Goal: Task Accomplishment & Management: Complete application form

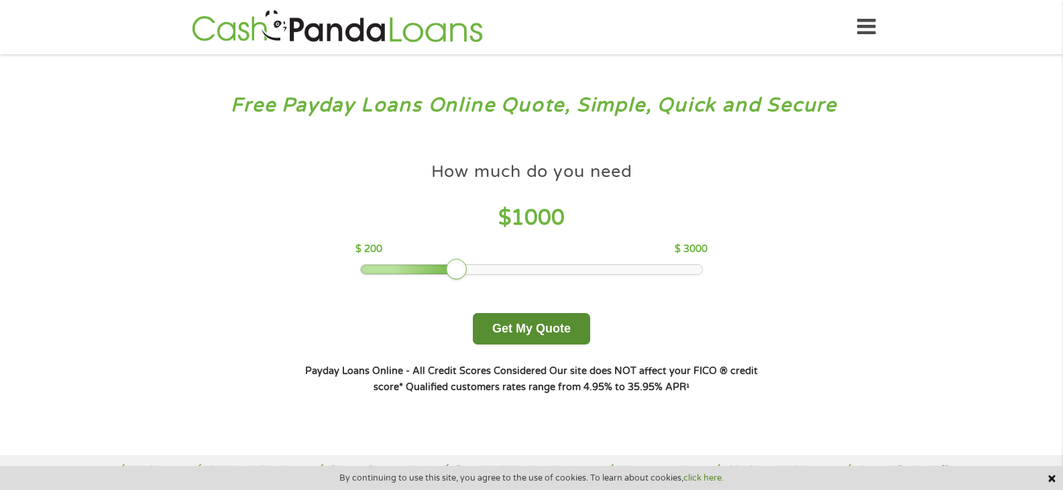
click at [515, 331] on button "Get My Quote" at bounding box center [531, 329] width 117 height 32
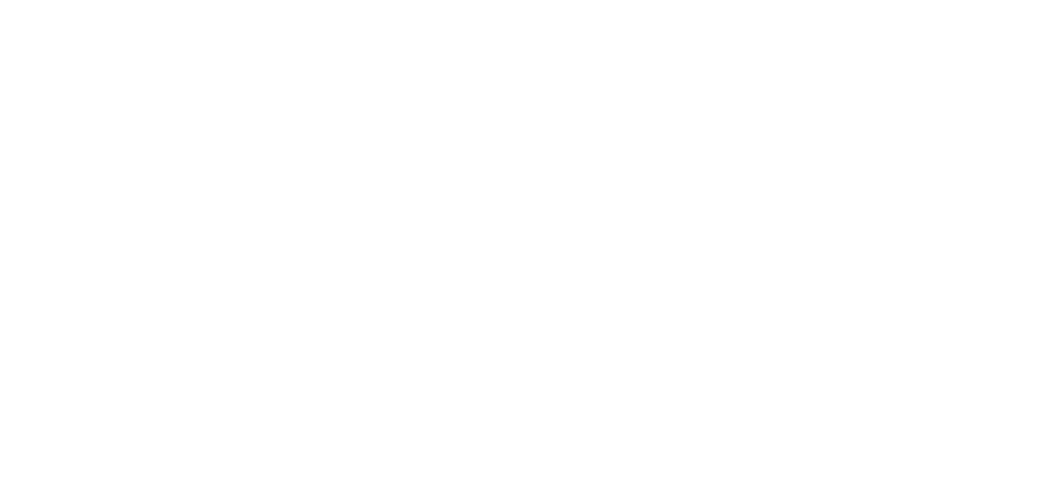
click at [0, 0] on html at bounding box center [0, 0] width 0 height 0
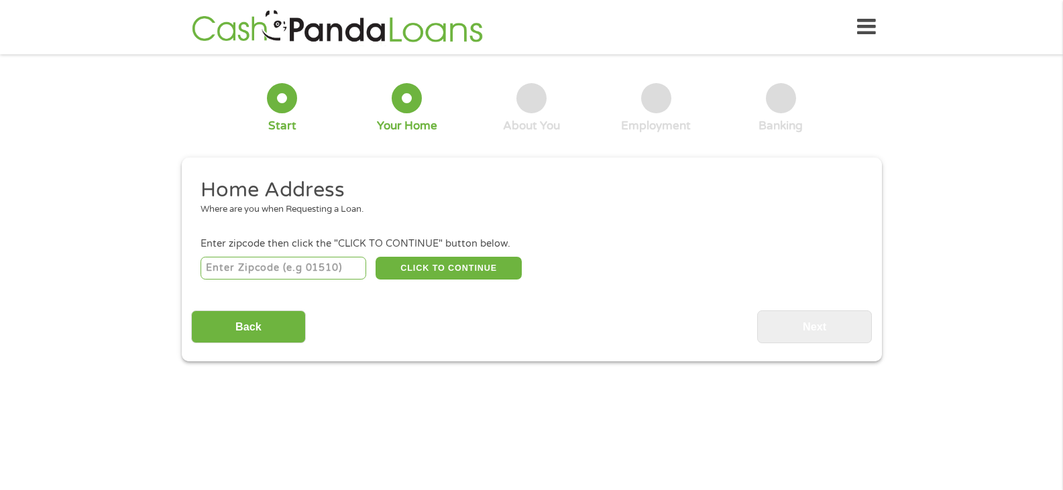
click at [241, 264] on input "number" at bounding box center [284, 268] width 166 height 23
type input "87114"
click at [453, 274] on button "CLICK TO CONTINUE" at bounding box center [449, 268] width 146 height 23
type input "87114"
type input "[GEOGRAPHIC_DATA]"
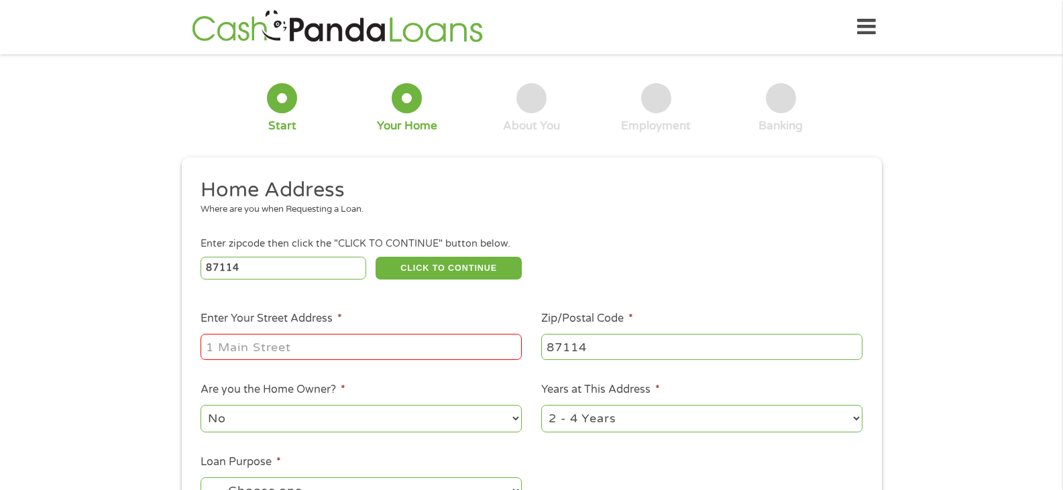
click at [306, 345] on input "Enter Your Street Address *" at bounding box center [361, 346] width 321 height 25
type input "[STREET_ADDRESS]"
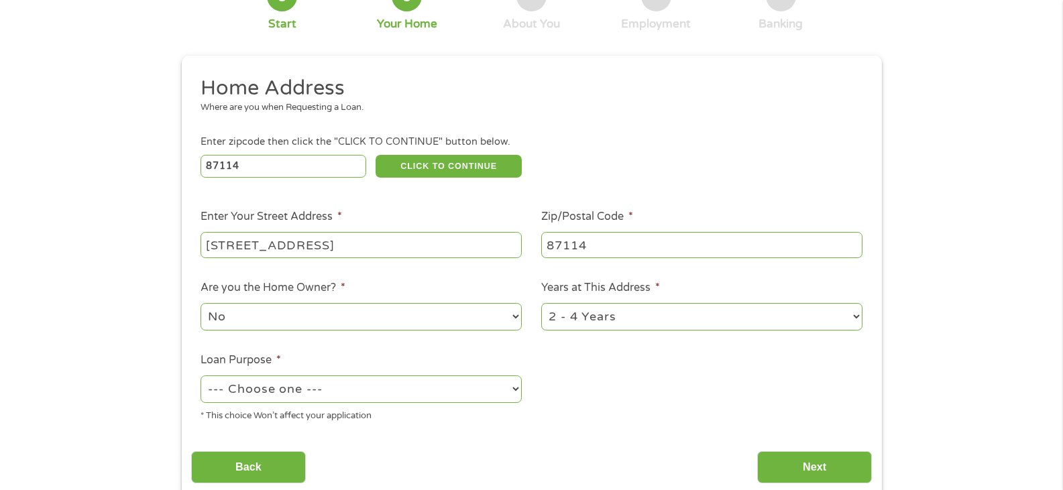
scroll to position [134, 0]
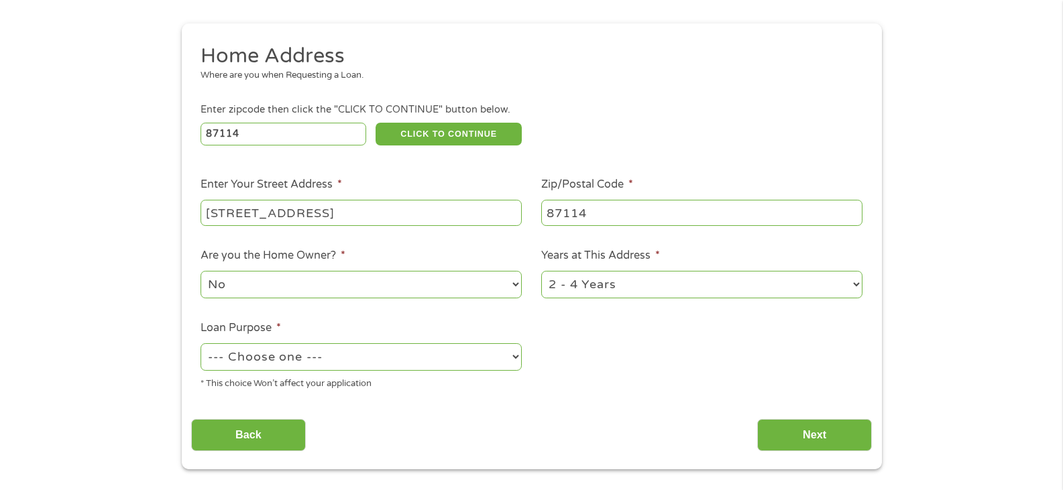
click at [844, 288] on select "1 Year or less 1 - 2 Years 2 - 4 Years Over 4 Years" at bounding box center [701, 284] width 321 height 27
select select "60months"
click at [541, 271] on select "1 Year or less 1 - 2 Years 2 - 4 Years Over 4 Years" at bounding box center [701, 284] width 321 height 27
click at [488, 362] on select "--- Choose one --- Pay Bills Debt Consolidation Home Improvement Major Purchase…" at bounding box center [361, 356] width 321 height 27
click at [201, 343] on select "--- Choose one --- Pay Bills Debt Consolidation Home Improvement Major Purchase…" at bounding box center [361, 356] width 321 height 27
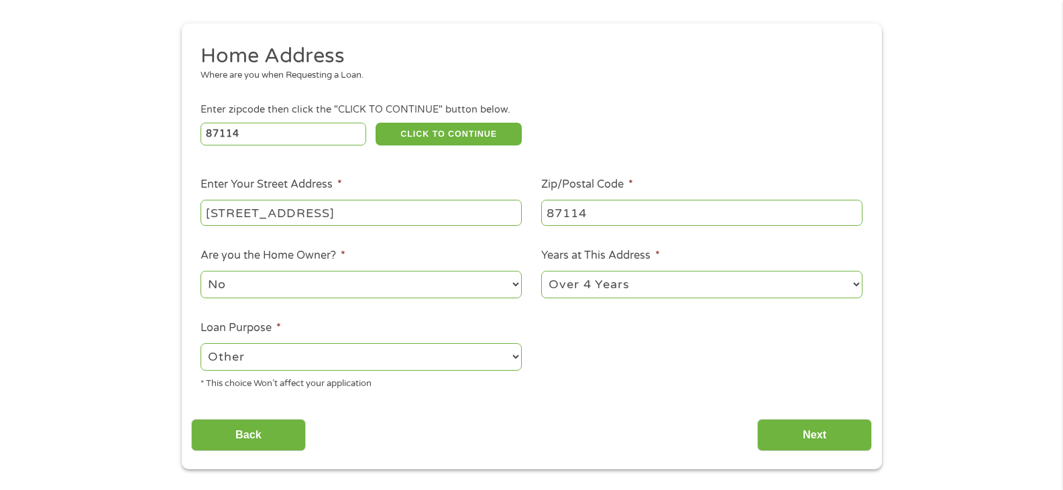
click at [402, 370] on select "--- Choose one --- Pay Bills Debt Consolidation Home Improvement Major Purchase…" at bounding box center [361, 356] width 321 height 27
select select "paybills"
click at [201, 343] on select "--- Choose one --- Pay Bills Debt Consolidation Home Improvement Major Purchase…" at bounding box center [361, 356] width 321 height 27
click at [840, 437] on input "Next" at bounding box center [814, 435] width 115 height 33
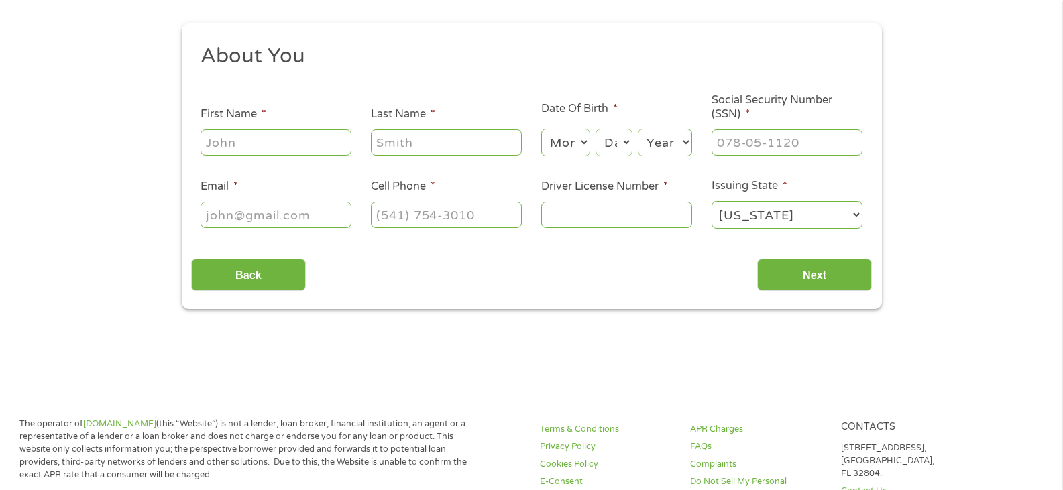
scroll to position [0, 0]
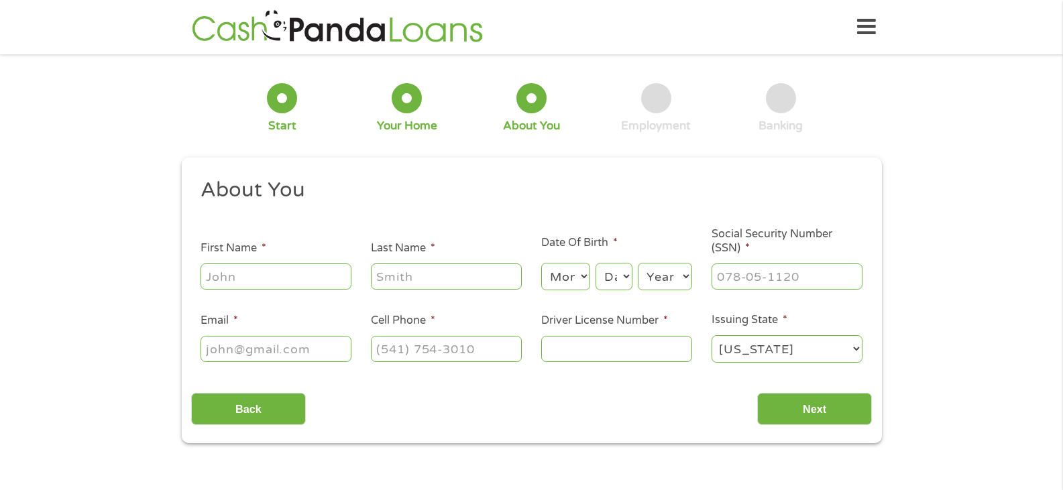
click at [268, 272] on input "First Name *" at bounding box center [276, 276] width 151 height 25
type input "[PERSON_NAME]"
type input "Torrado"
type input "[EMAIL_ADDRESS][DOMAIN_NAME]"
type input "[PHONE_NUMBER]"
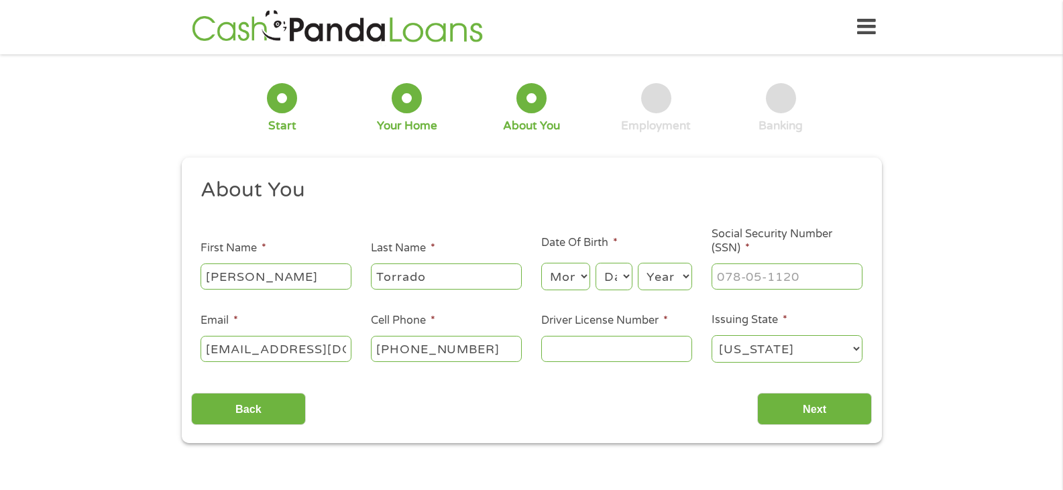
click at [571, 352] on input "Driver License Number *" at bounding box center [616, 348] width 151 height 25
type input "508774320"
type input "___-__-____"
click at [738, 281] on input "___-__-____" at bounding box center [787, 276] width 151 height 25
click at [557, 278] on select "Month 1 2 3 4 5 6 7 8 9 10 11 12" at bounding box center [565, 276] width 49 height 27
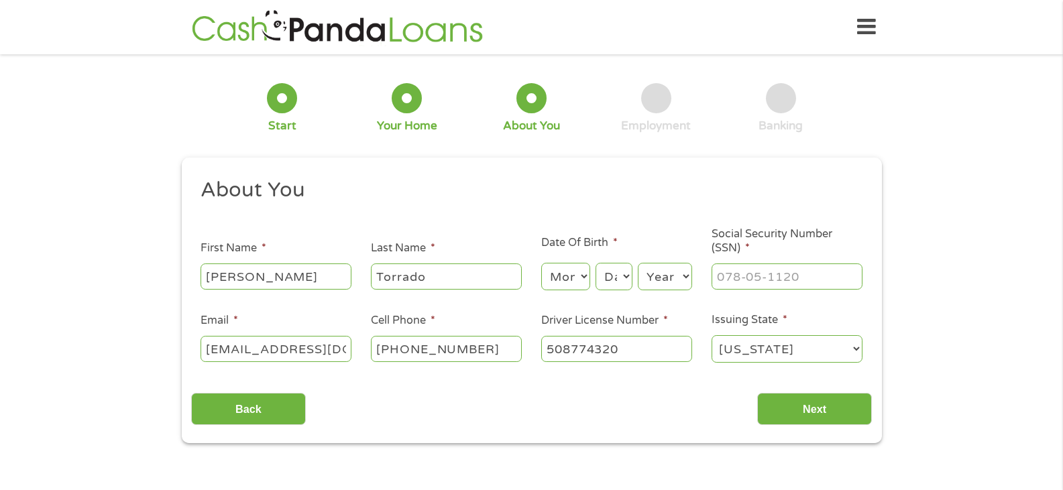
select select "8"
click at [541, 263] on select "Month 1 2 3 4 5 6 7 8 9 10 11 12" at bounding box center [565, 276] width 49 height 27
click at [617, 268] on select "Day 1 2 3 4 5 6 7 8 9 10 11 12 13 14 15 16 17 18 19 20 21 22 23 24 25 26 27 28 …" at bounding box center [614, 276] width 36 height 27
click at [618, 272] on select "Day 1 2 3 4 5 6 7 8 9 10 11 12 13 14 15 16 17 18 19 20 21 22 23 24 25 26 27 28 …" at bounding box center [614, 276] width 36 height 27
select select "23"
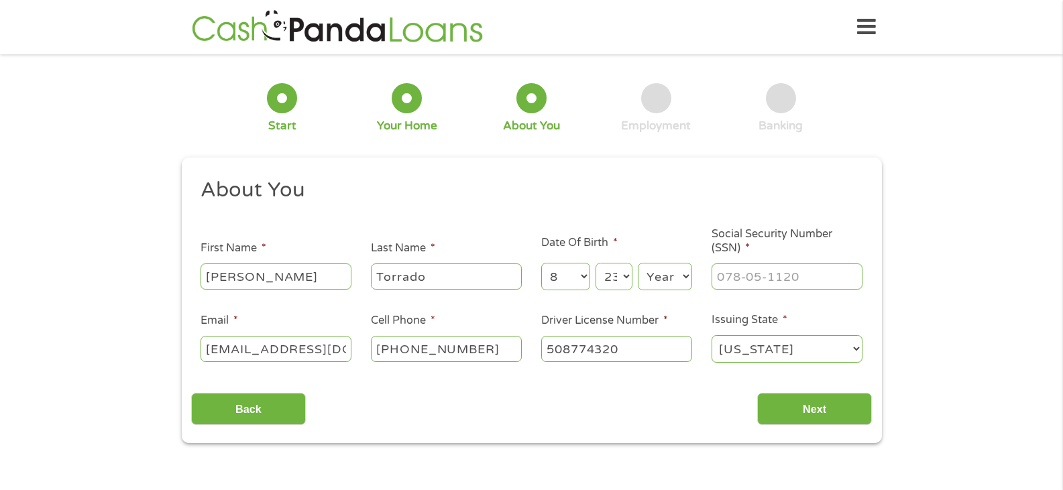
click at [596, 263] on select "Day 1 2 3 4 5 6 7 8 9 10 11 12 13 14 15 16 17 18 19 20 21 22 23 24 25 26 27 28 …" at bounding box center [614, 276] width 36 height 27
click at [662, 261] on div "Year Year [DATE] 2006 2005 2004 2003 2002 2001 2000 1999 1998 1997 1996 1995 19…" at bounding box center [665, 277] width 54 height 32
click at [663, 271] on select "Year [DATE] 2006 2005 2004 2003 2002 2001 2000 1999 1998 1997 1996 1995 1994 19…" at bounding box center [665, 276] width 54 height 27
select select "1975"
click at [638, 263] on select "Year [DATE] 2006 2005 2004 2003 2002 2001 2000 1999 1998 1997 1996 1995 1994 19…" at bounding box center [665, 276] width 54 height 27
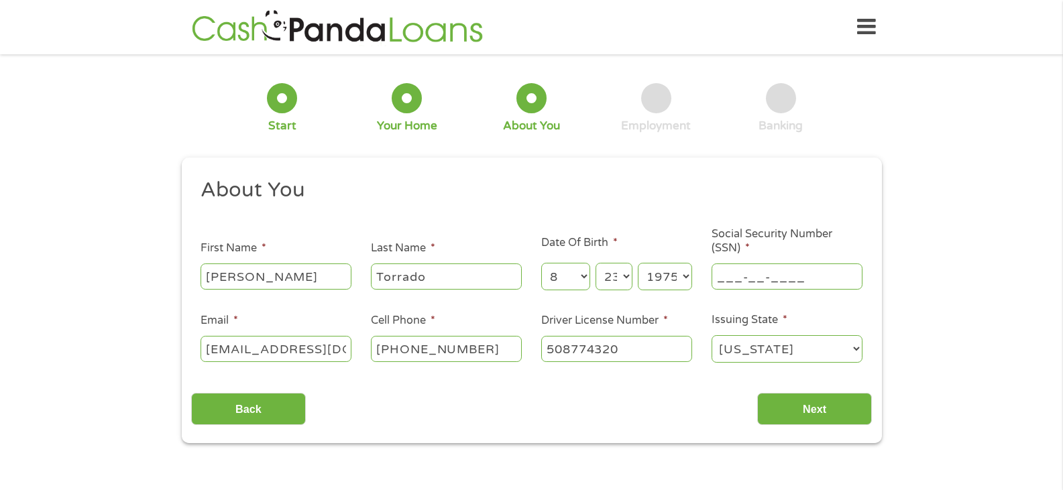
click at [727, 278] on input "___-__-____" at bounding box center [787, 276] width 151 height 25
type input "118-56-9651"
click at [815, 408] on input "Next" at bounding box center [814, 409] width 115 height 33
click at [791, 398] on input "Next" at bounding box center [814, 409] width 115 height 33
click at [838, 400] on input "Next" at bounding box center [814, 409] width 115 height 33
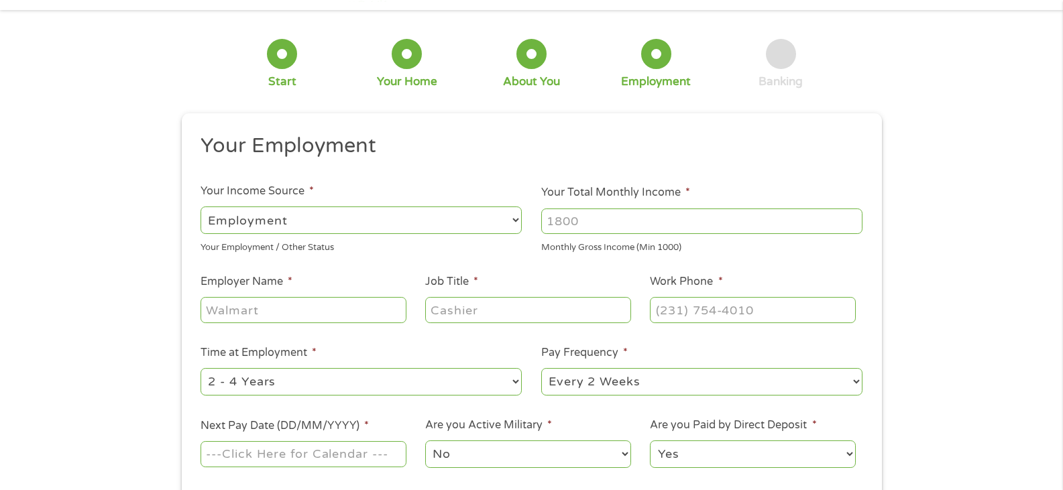
scroll to position [67, 0]
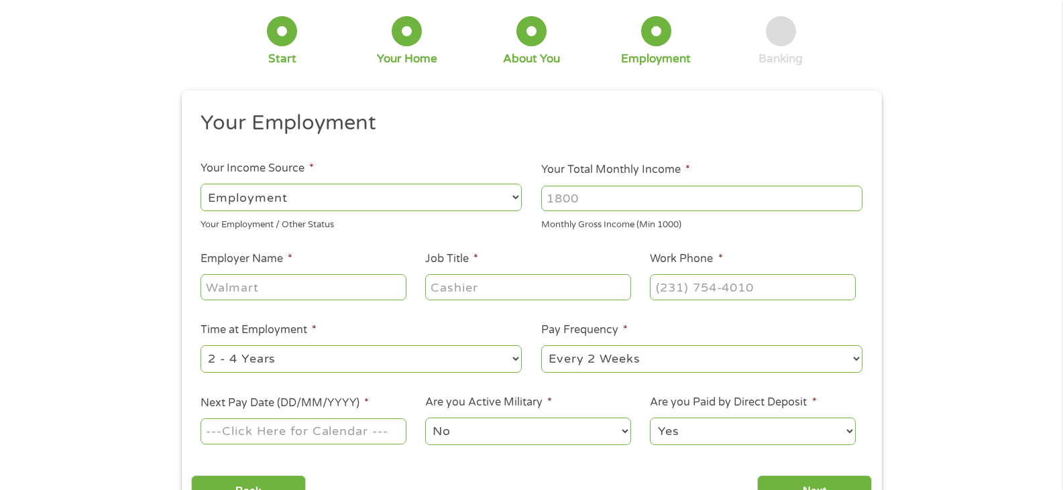
drag, startPoint x: 590, startPoint y: 202, endPoint x: 561, endPoint y: 199, distance: 29.0
click at [561, 199] on input "Your Total Monthly Income *" at bounding box center [701, 198] width 321 height 25
type input "2500"
click at [341, 189] on select "--- Choose one --- Employment [DEMOGRAPHIC_DATA] Benefits" at bounding box center [361, 197] width 321 height 27
click at [201, 184] on select "--- Choose one --- Employment [DEMOGRAPHIC_DATA] Benefits" at bounding box center [361, 197] width 321 height 27
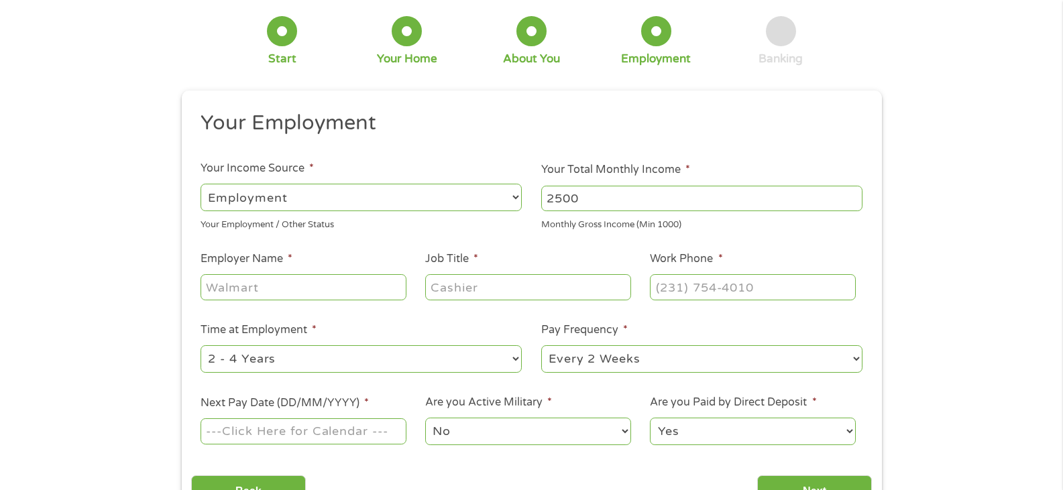
click at [278, 282] on input "Employer Name *" at bounding box center [303, 286] width 205 height 25
click at [272, 292] on input "Employer Name *" at bounding box center [303, 286] width 205 height 25
type input "c"
click at [259, 290] on input "Employer Name *" at bounding box center [303, 286] width 205 height 25
type input "cnm"
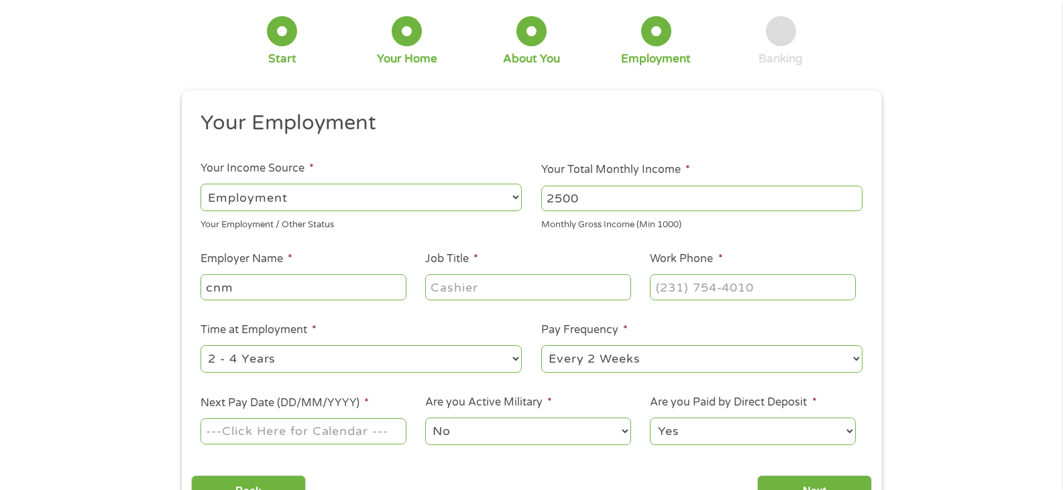
click at [465, 294] on input "Job Title *" at bounding box center [527, 286] width 205 height 25
click at [473, 291] on input "Job Title *" at bounding box center [527, 286] width 205 height 25
click at [507, 285] on input "security" at bounding box center [527, 286] width 205 height 25
type input "security officer"
click at [668, 278] on input "(___) ___-____" at bounding box center [752, 286] width 205 height 25
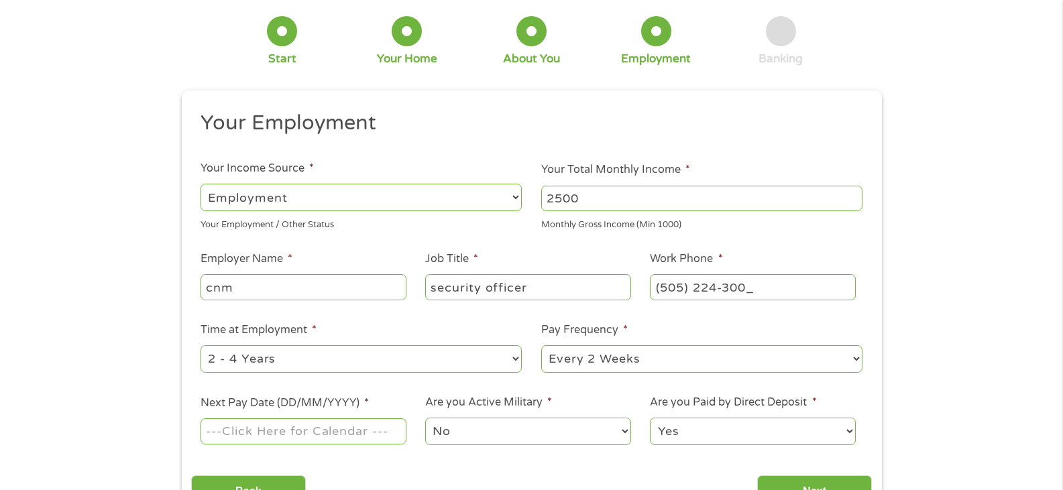
drag, startPoint x: 724, startPoint y: 289, endPoint x: 609, endPoint y: 284, distance: 114.8
click at [609, 284] on ul "Your Employment Your Income Source * --- Choose one --- Employment [DEMOGRAPHIC…" at bounding box center [531, 283] width 681 height 347
type input "[PHONE_NUMBER]"
click at [461, 357] on select "--- Choose one --- 1 Year or less 1 - 2 Years 2 - 4 Years Over 4 Years" at bounding box center [361, 358] width 321 height 27
select select "60months"
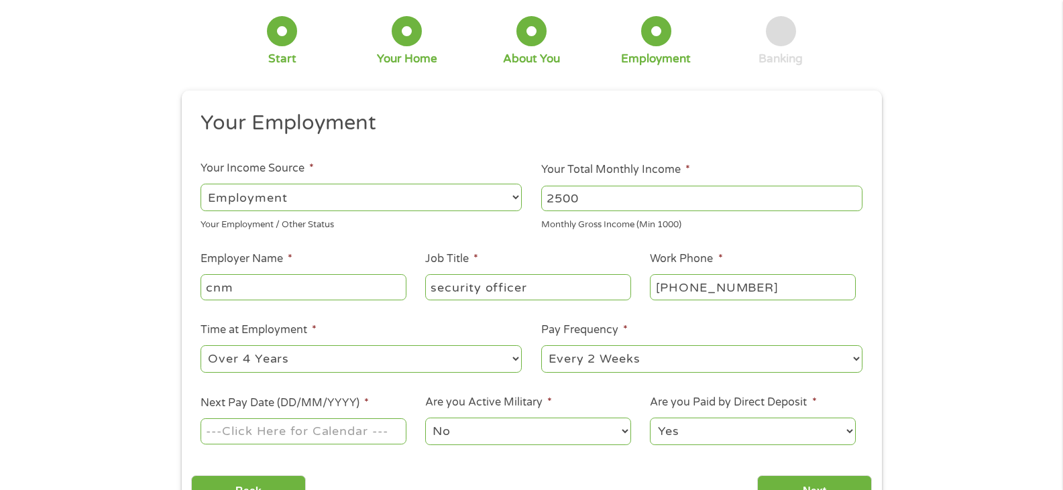
click at [201, 345] on select "--- Choose one --- 1 Year or less 1 - 2 Years 2 - 4 Years Over 4 Years" at bounding box center [361, 358] width 321 height 27
click at [647, 368] on select "--- Choose one --- Every 2 Weeks Every Week Monthly Semi-Monthly" at bounding box center [701, 358] width 321 height 27
click at [541, 345] on select "--- Choose one --- Every 2 Weeks Every Week Monthly Semi-Monthly" at bounding box center [701, 358] width 321 height 27
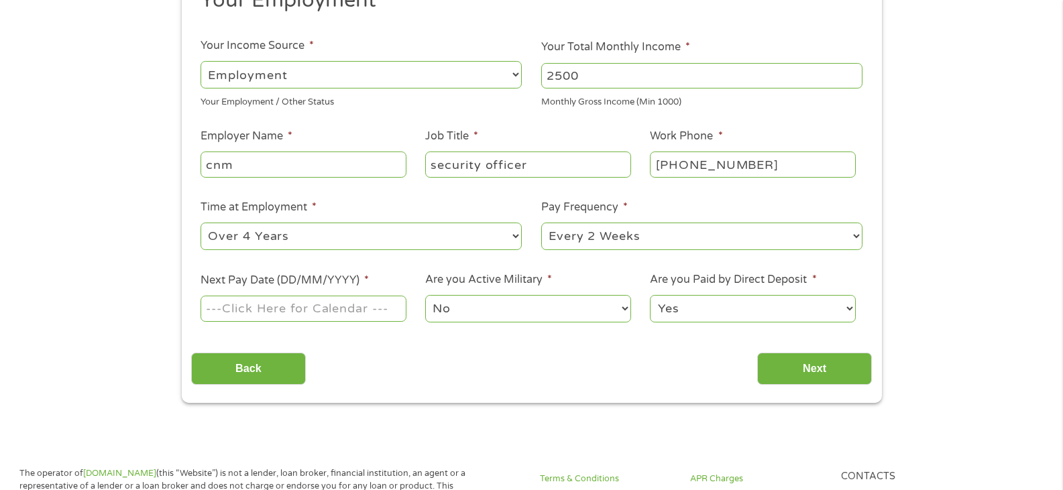
scroll to position [201, 0]
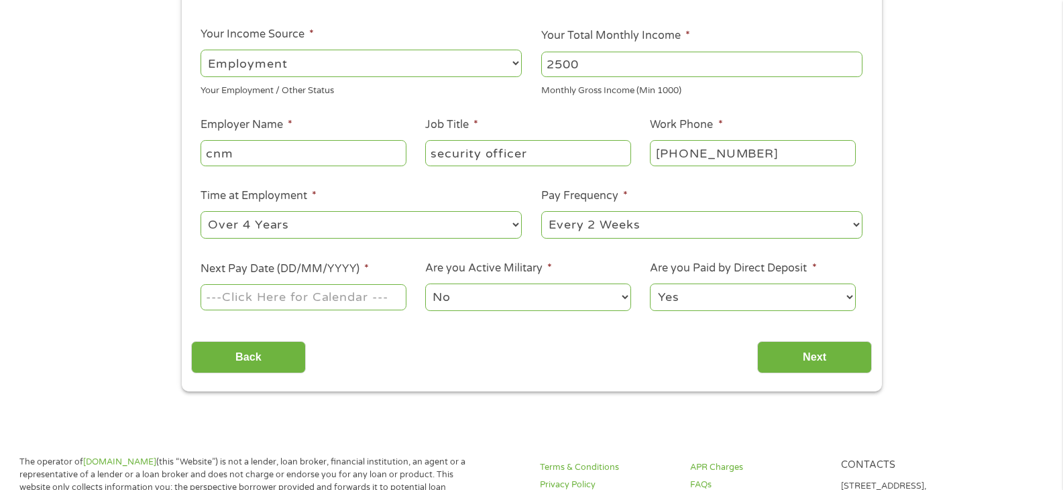
click at [374, 301] on input "Next Pay Date (DD/MM/YYYY) *" at bounding box center [303, 296] width 205 height 25
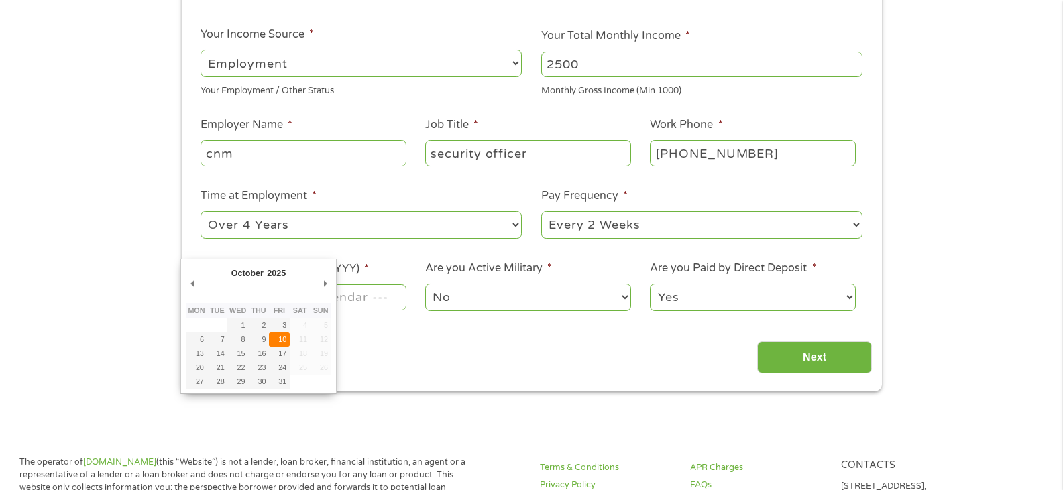
type input "[DATE]"
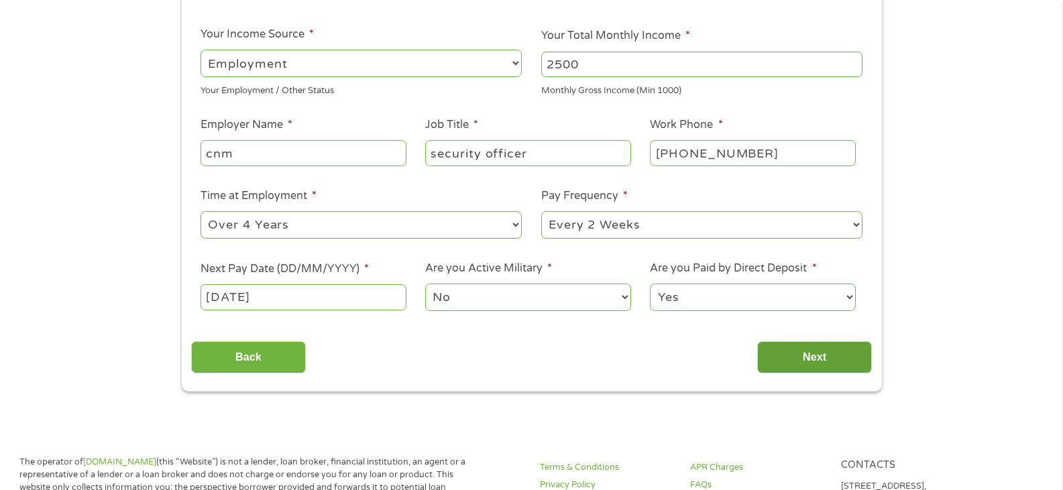
click at [820, 356] on input "Next" at bounding box center [814, 357] width 115 height 33
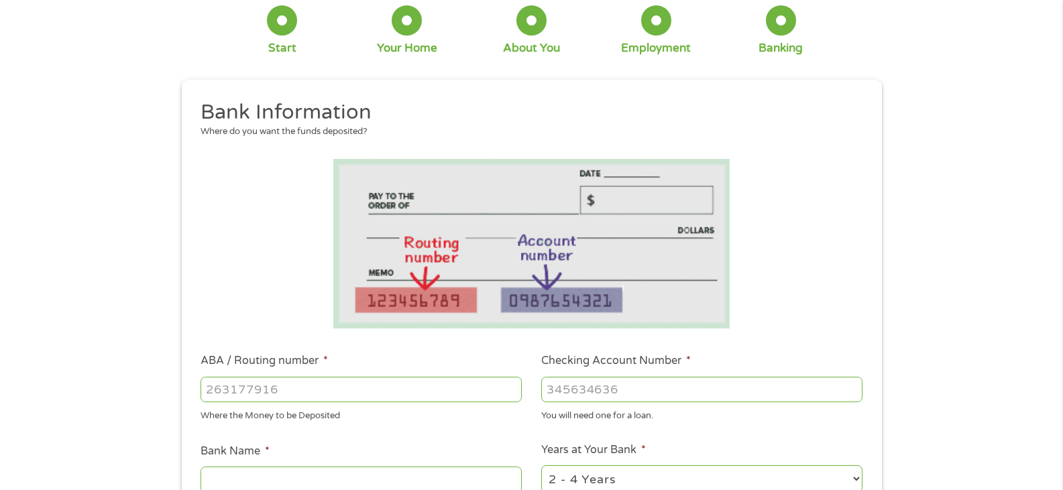
scroll to position [268, 0]
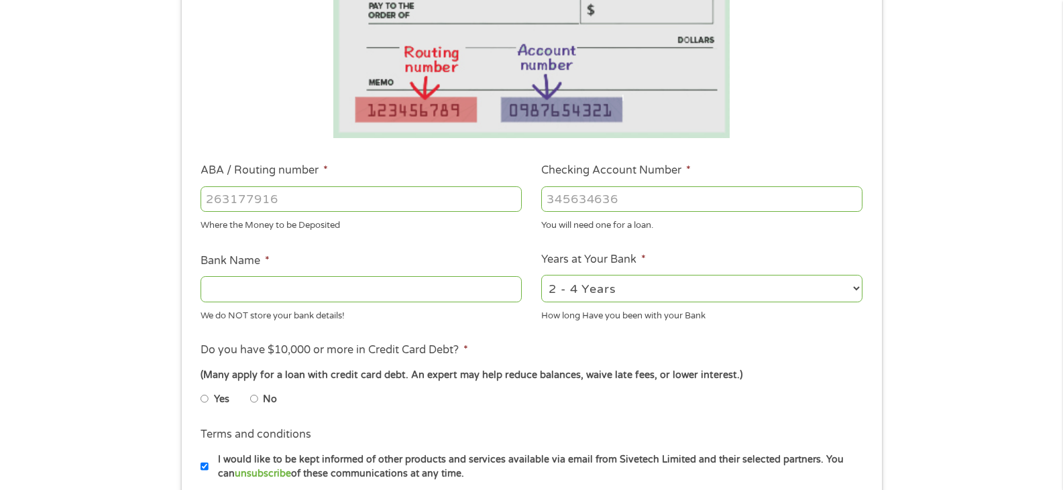
click at [268, 192] on input "ABA / Routing number *" at bounding box center [361, 198] width 321 height 25
click at [276, 197] on input "ABA / Routing number *" at bounding box center [361, 198] width 321 height 25
click at [264, 206] on input "ABA / Routing number *" at bounding box center [361, 198] width 321 height 25
type input "102001017"
type input "JPMORGAN CHASE BANK NA"
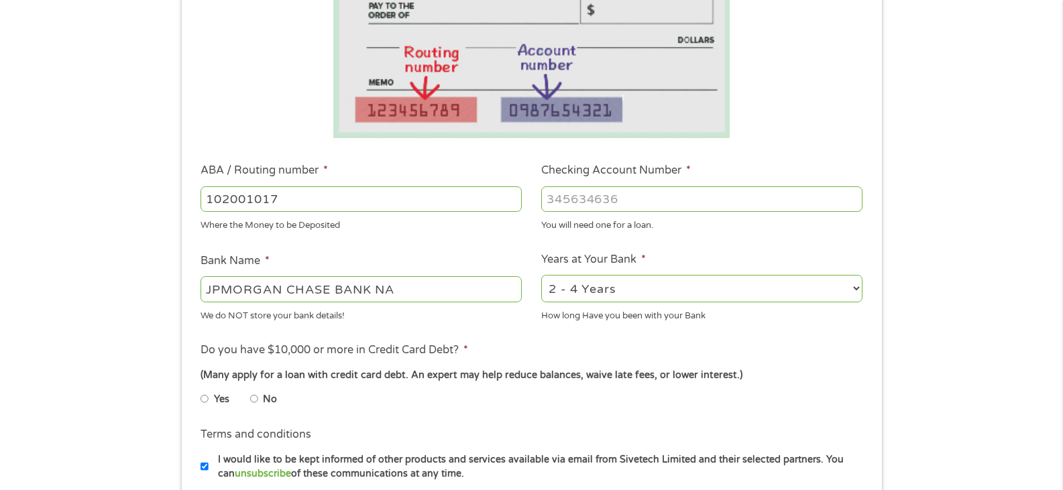
type input "102001017"
click at [590, 196] on input "Checking Account Number *" at bounding box center [701, 198] width 321 height 25
type input "602055375"
click at [852, 294] on select "2 - 4 Years 6 - 12 Months 1 - 2 Years Over 4 Years" at bounding box center [701, 288] width 321 height 27
click at [541, 275] on select "2 - 4 Years 6 - 12 Months 1 - 2 Years Over 4 Years" at bounding box center [701, 288] width 321 height 27
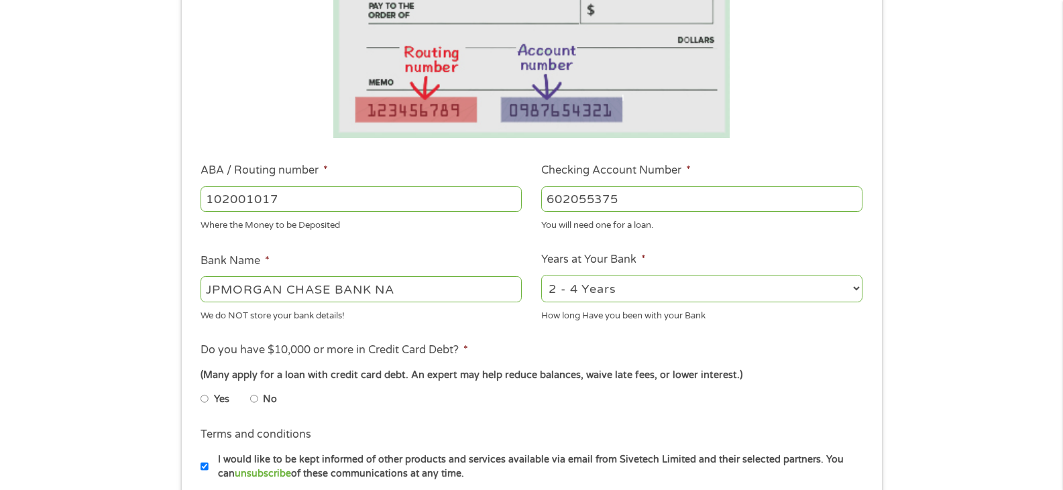
click at [836, 286] on select "2 - 4 Years 6 - 12 Months 1 - 2 Years Over 4 Years" at bounding box center [701, 288] width 321 height 27
select select "60months"
click at [541, 275] on select "2 - 4 Years 6 - 12 Months 1 - 2 Years Over 4 Years" at bounding box center [701, 288] width 321 height 27
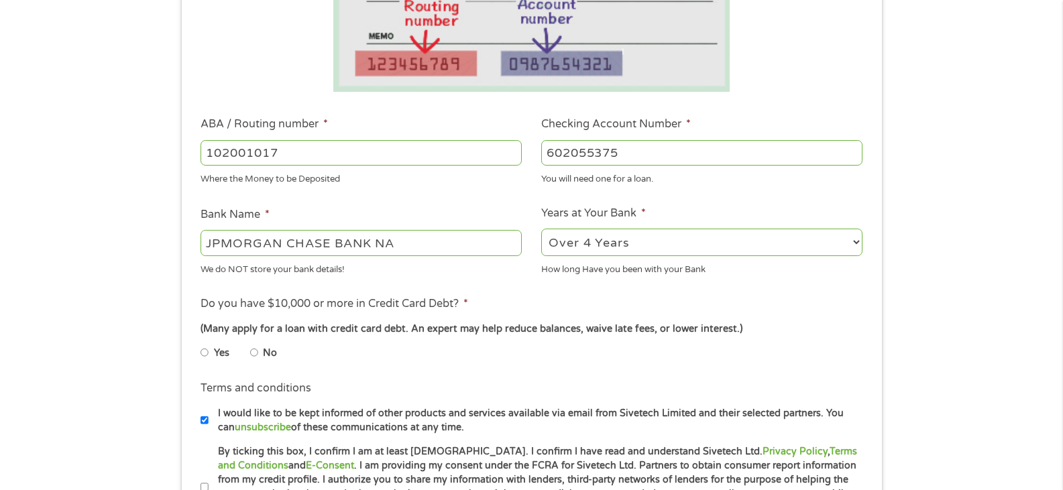
scroll to position [335, 0]
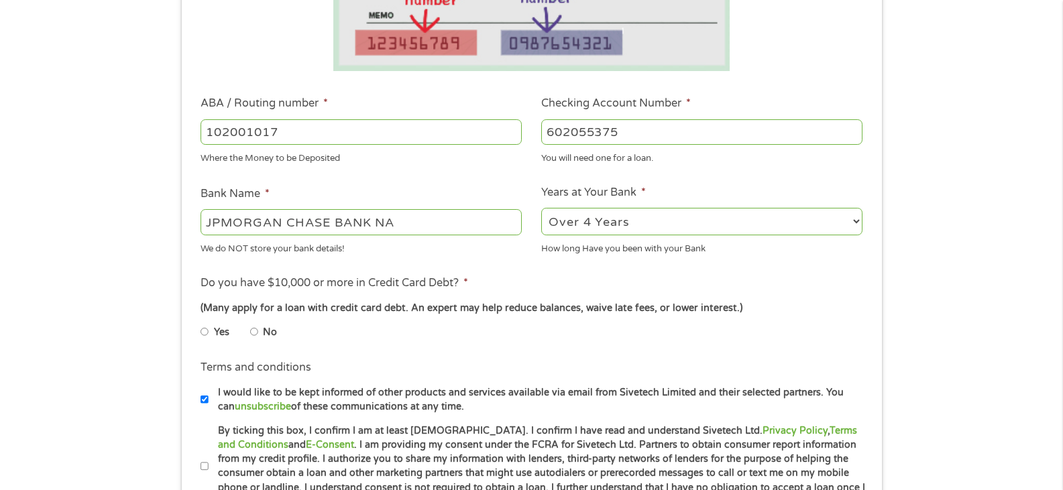
click at [210, 329] on li "Yes" at bounding box center [226, 332] width 50 height 26
click at [206, 332] on input "Yes" at bounding box center [205, 331] width 8 height 21
radio input "true"
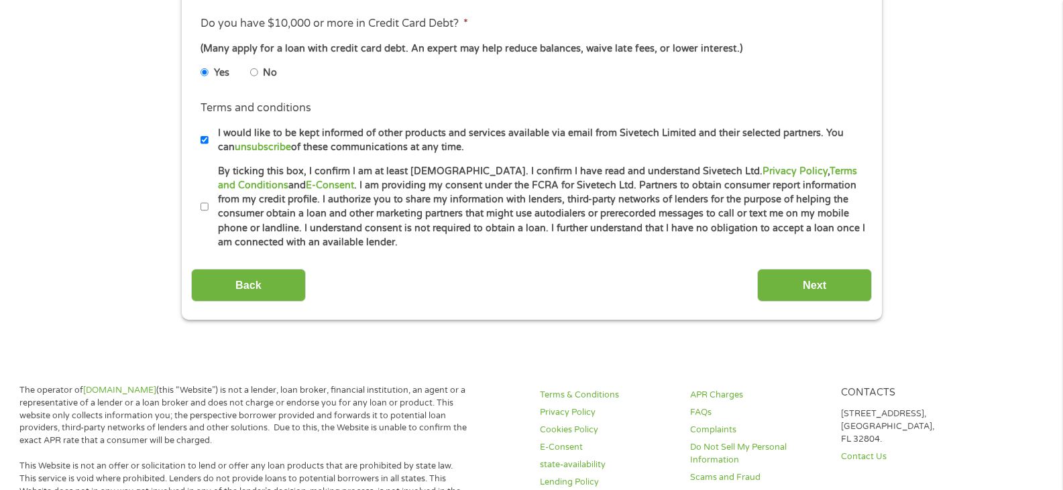
scroll to position [604, 0]
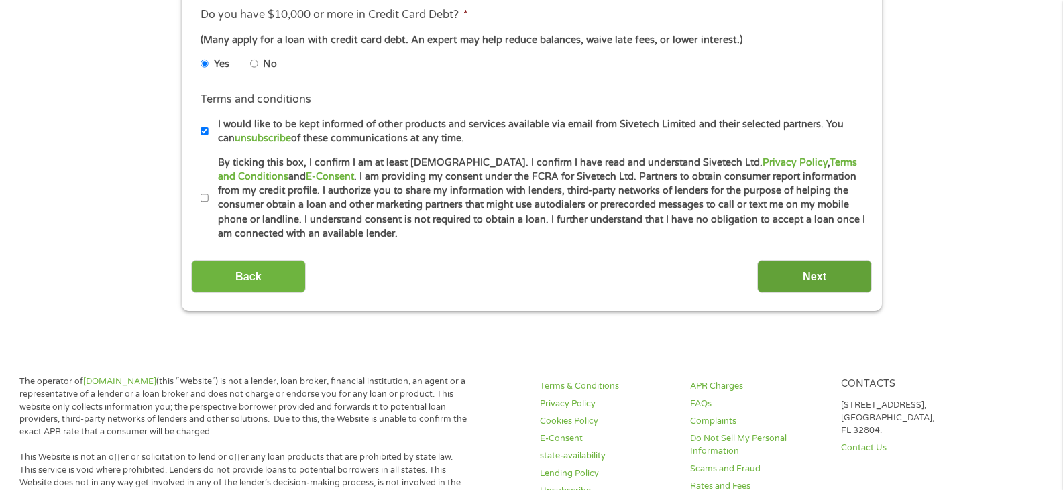
click at [814, 282] on input "Next" at bounding box center [814, 276] width 115 height 33
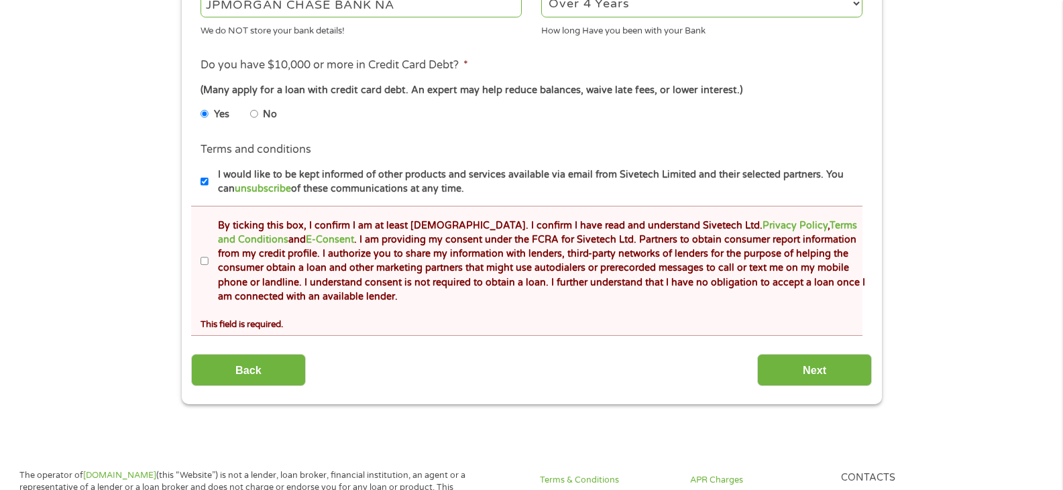
click at [201, 261] on input "By ticking this box, I confirm I am at least [DEMOGRAPHIC_DATA]. I confirm I ha…" at bounding box center [205, 261] width 8 height 21
checkbox input "true"
click at [817, 370] on input "Next" at bounding box center [814, 370] width 115 height 33
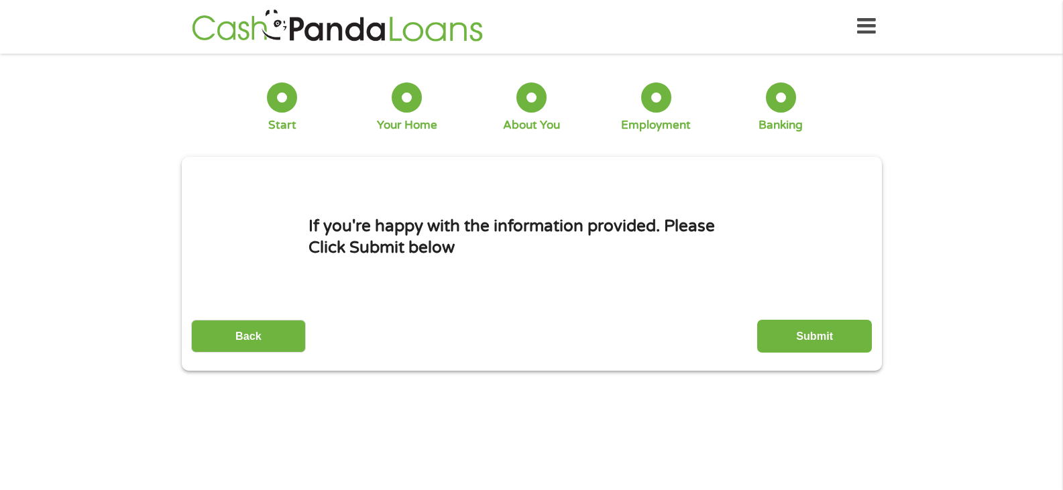
scroll to position [0, 0]
click at [818, 315] on div "Back Submit" at bounding box center [531, 332] width 681 height 42
click at [805, 333] on input "Submit" at bounding box center [814, 337] width 115 height 33
